Goal: Use online tool/utility

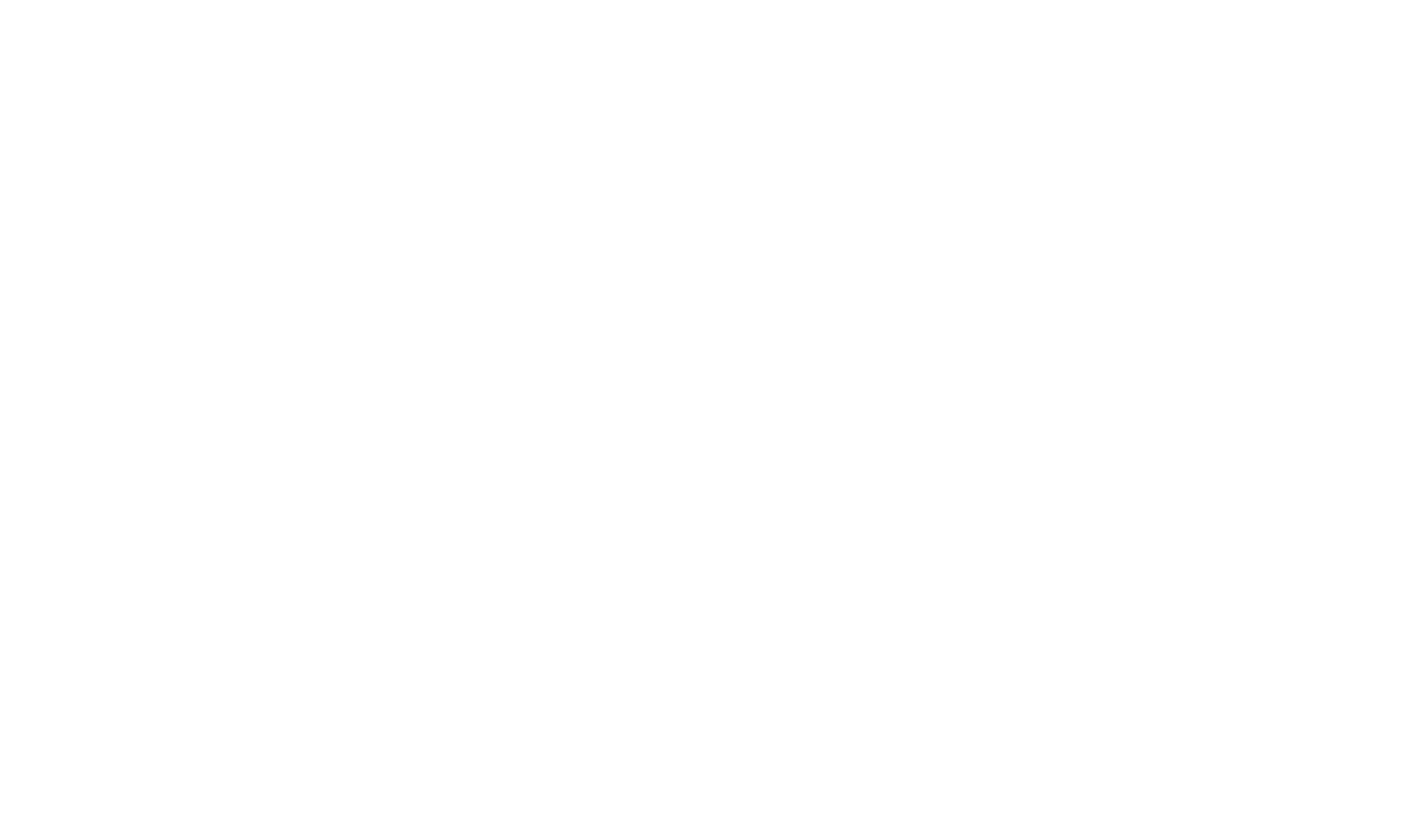
click at [696, 193] on body at bounding box center [700, 420] width 1401 height 840
